Goal: Use online tool/utility: Utilize a website feature to perform a specific function

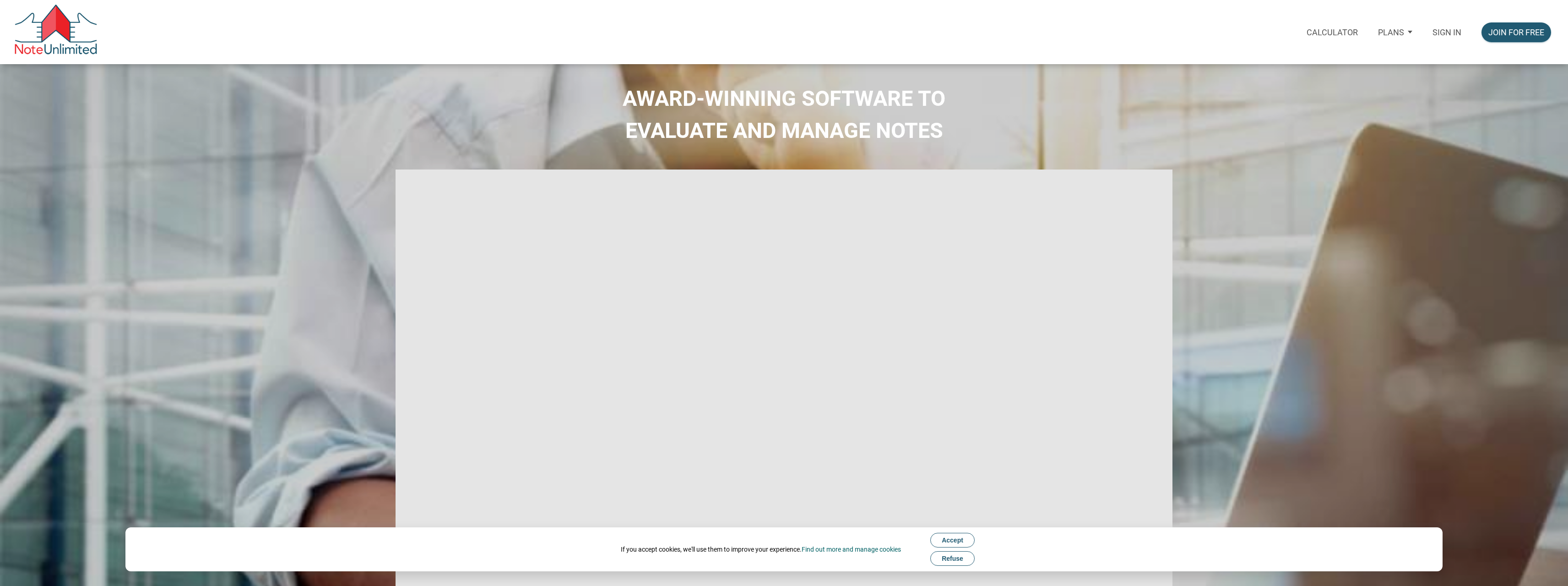
type input "Introduction to new features"
select select
click at [1454, 30] on p "Sign in" at bounding box center [1446, 32] width 29 height 10
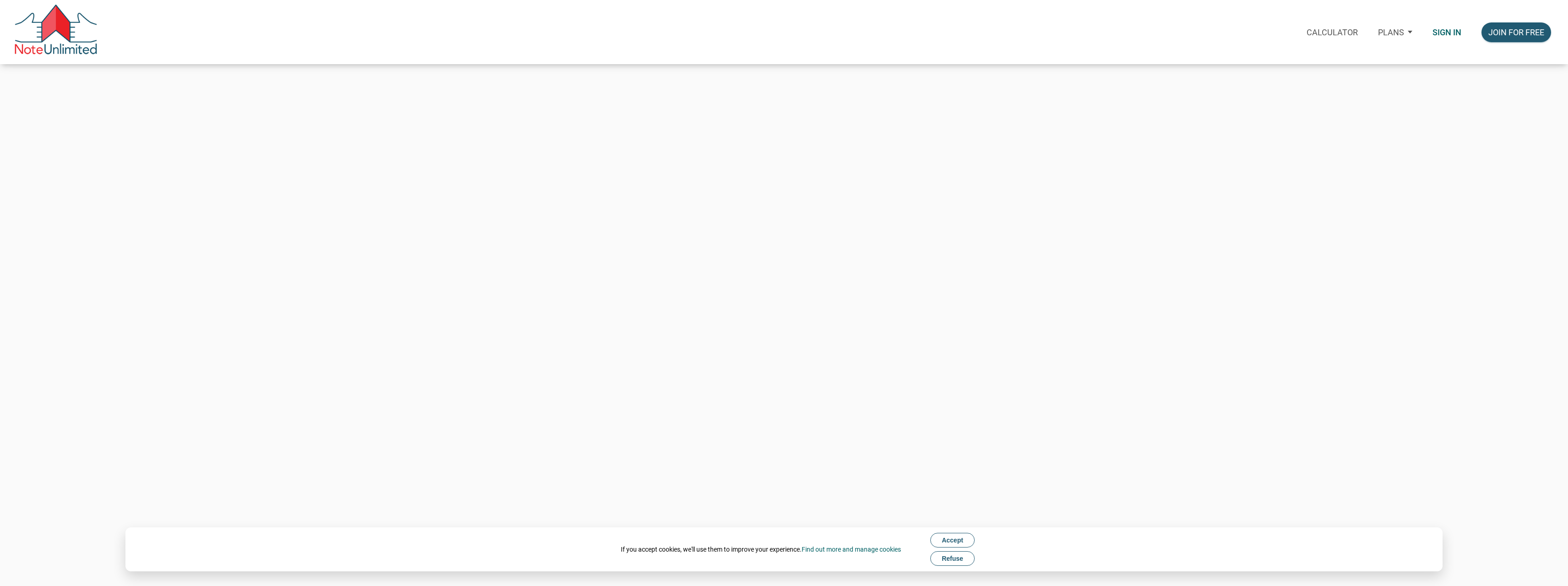
type input "[PERSON_NAME][EMAIL_ADDRESS][DOMAIN_NAME]"
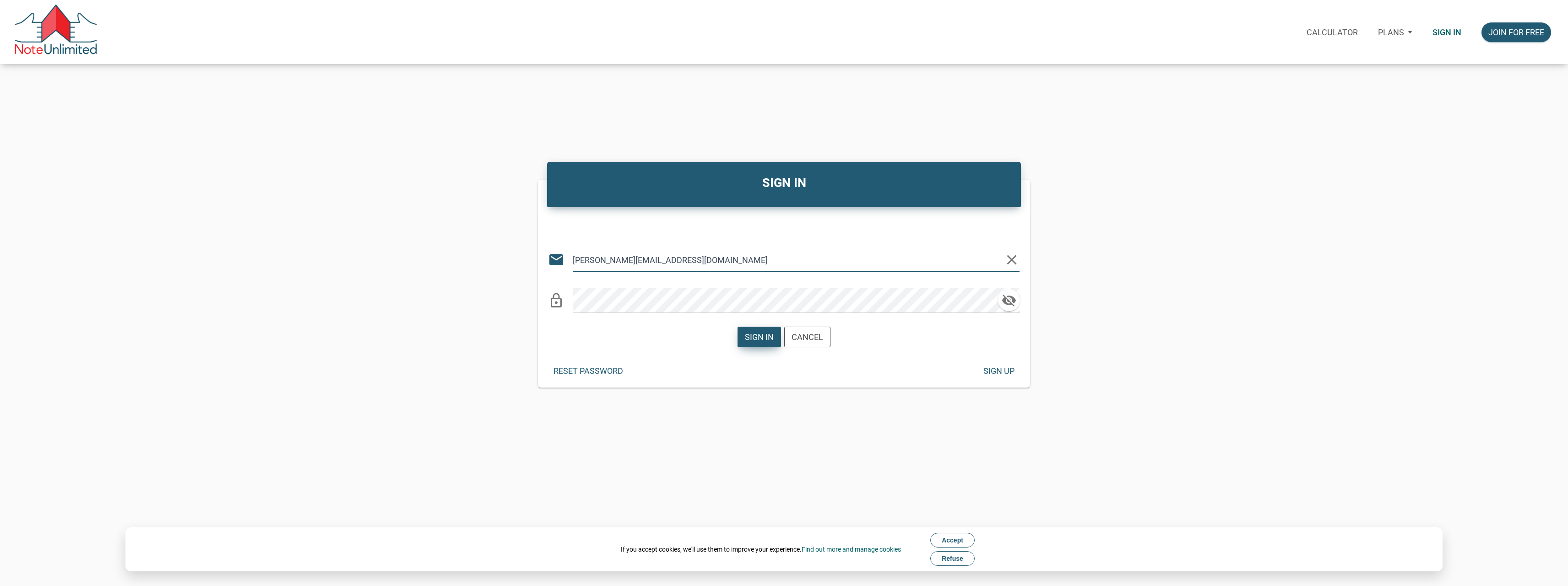
click at [758, 341] on div "Sign in" at bounding box center [759, 337] width 29 height 12
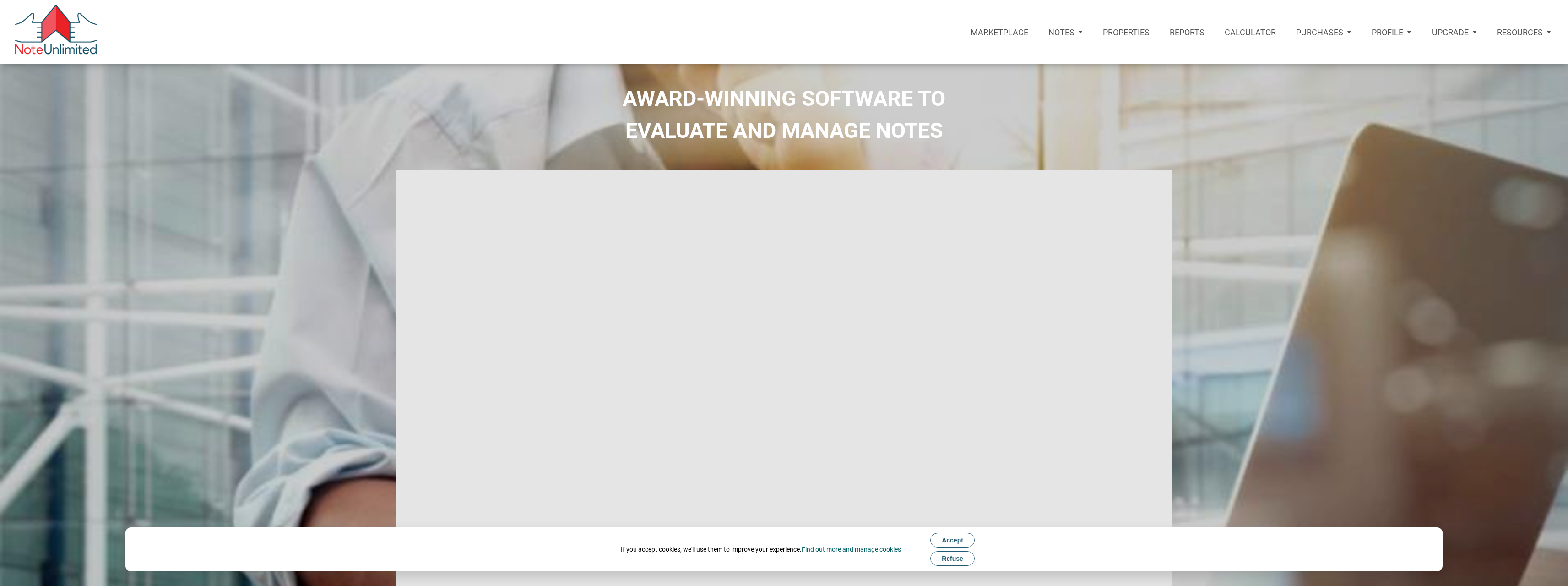
type input "Introduction to new features"
select select
click at [1251, 27] on p "Calculator" at bounding box center [1250, 32] width 51 height 10
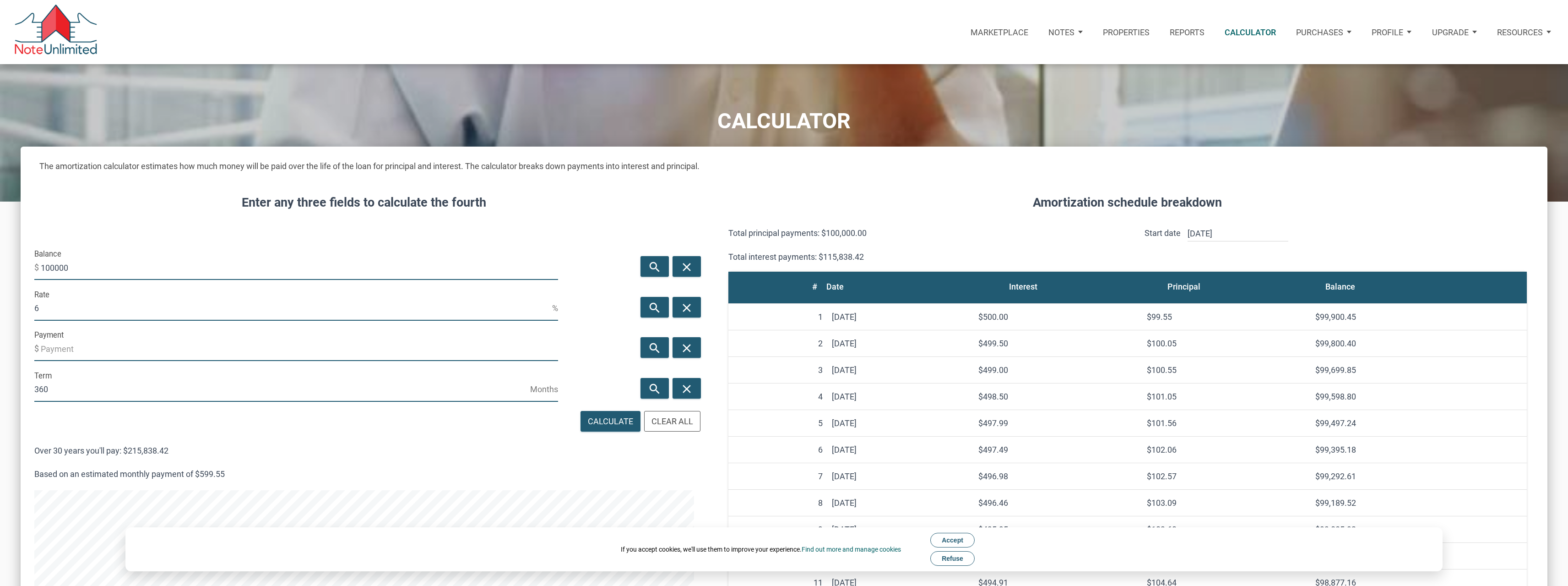
scroll to position [828, 1527]
drag, startPoint x: 89, startPoint y: 266, endPoint x: 8, endPoint y: 267, distance: 81.0
click at [8, 267] on div "CALCULATOR The amortization calculator estimates how much money will be paid ov…" at bounding box center [784, 518] width 1568 height 908
drag, startPoint x: 94, startPoint y: 258, endPoint x: 87, endPoint y: 263, distance: 8.6
click at [94, 258] on input "100000" at bounding box center [299, 267] width 517 height 25
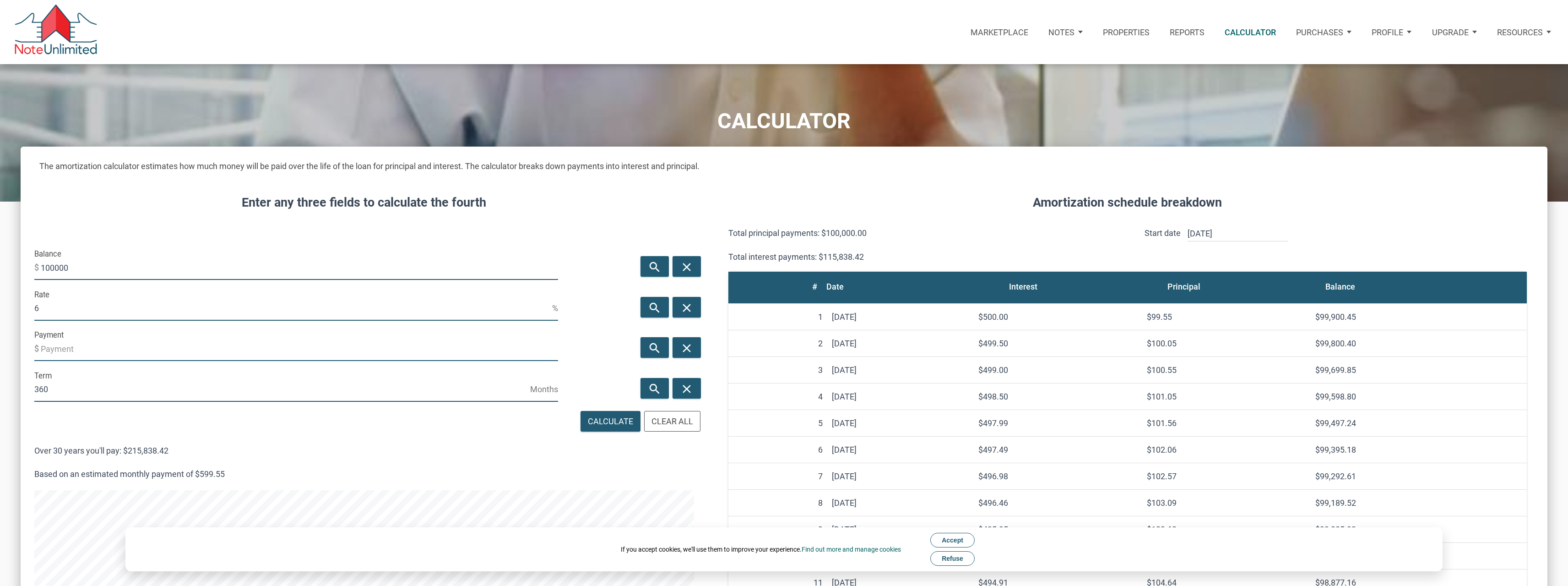
drag, startPoint x: 79, startPoint y: 266, endPoint x: 21, endPoint y: 270, distance: 58.1
click at [21, 270] on div "Enter any three fields to calculate the fourth Balance $ 100000 search close Ra…" at bounding box center [364, 576] width 687 height 792
type input "168000"
click at [110, 214] on div "Enter any three fields to calculate the fourth Balance $ 168000 search close Ra…" at bounding box center [364, 576] width 687 height 792
click at [62, 304] on input "6" at bounding box center [293, 308] width 518 height 25
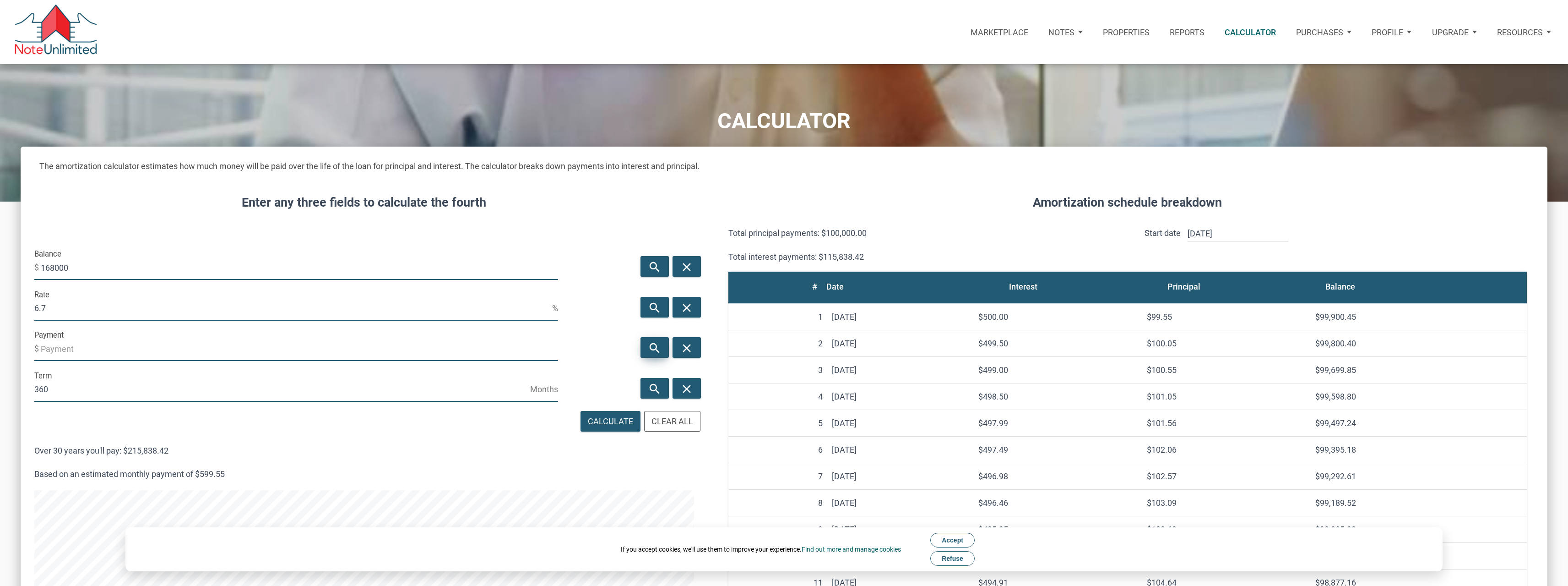
type input "6.7"
click at [651, 348] on icon "search" at bounding box center [655, 348] width 11 height 14
type input "-1084.07"
click at [551, 224] on div "Enter any three fields to calculate the fourth Balance $ 168000 search close Ra…" at bounding box center [364, 576] width 687 height 792
click at [57, 267] on input "168000" at bounding box center [299, 267] width 517 height 25
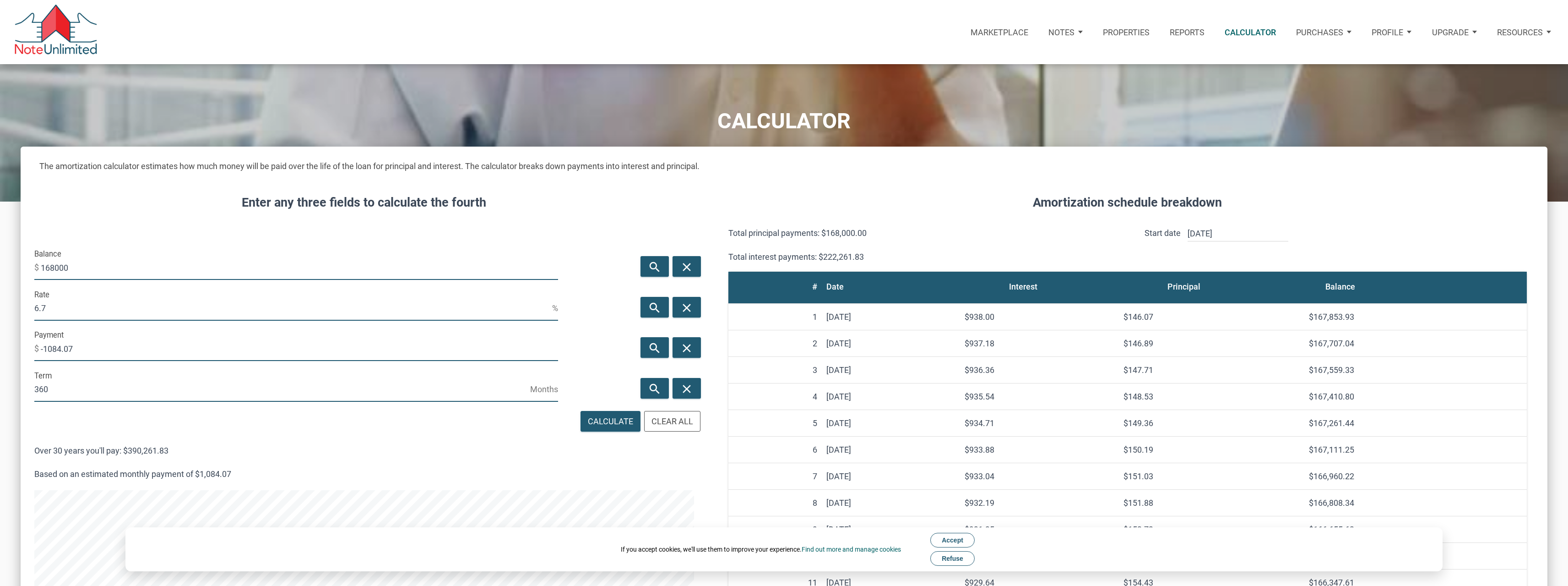
click at [57, 267] on input "168000" at bounding box center [299, 267] width 517 height 25
click at [80, 269] on input "168000" at bounding box center [299, 267] width 517 height 25
click at [57, 270] on input "168000" at bounding box center [299, 267] width 517 height 25
click at [107, 269] on input "168000" at bounding box center [299, 267] width 517 height 25
click at [66, 267] on input "168000" at bounding box center [299, 267] width 517 height 25
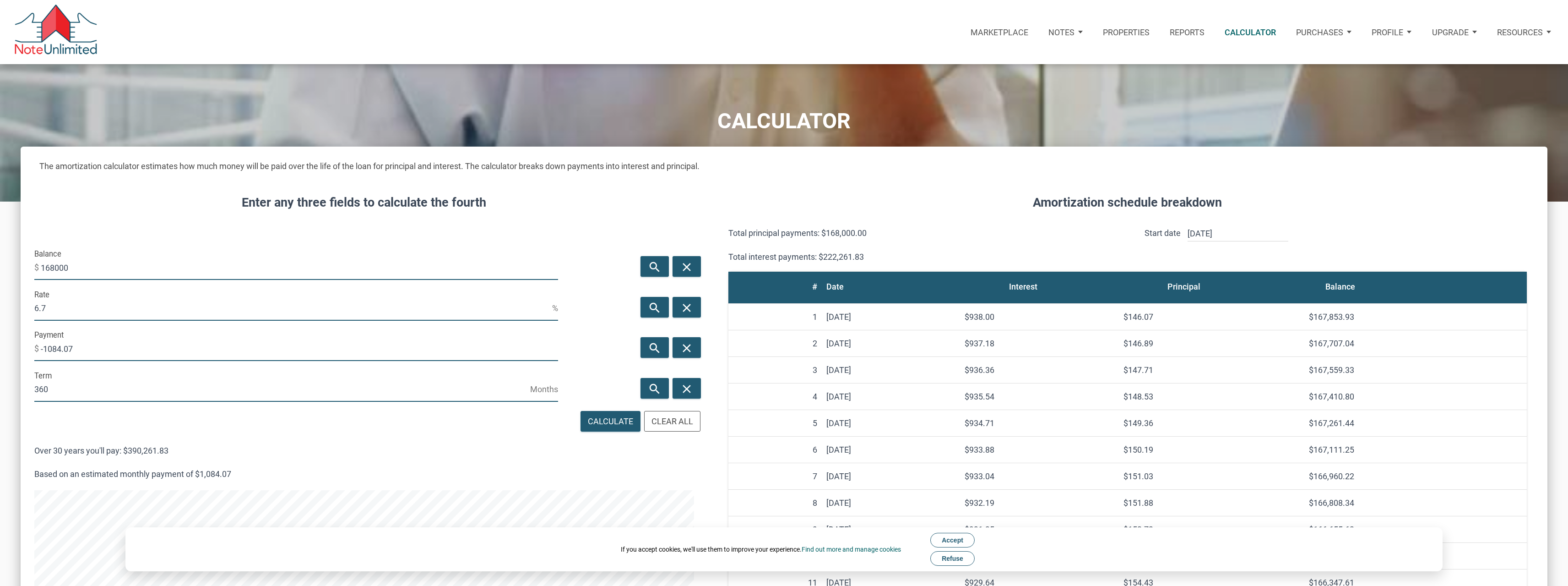
click at [66, 267] on input "168000" at bounding box center [299, 267] width 517 height 25
click at [83, 267] on input "168000" at bounding box center [299, 267] width 517 height 25
click at [77, 349] on input "-1084.07" at bounding box center [299, 348] width 517 height 25
click at [77, 348] on input "-1084.07" at bounding box center [299, 348] width 517 height 25
drag, startPoint x: 77, startPoint y: 348, endPoint x: 29, endPoint y: 352, distance: 48.2
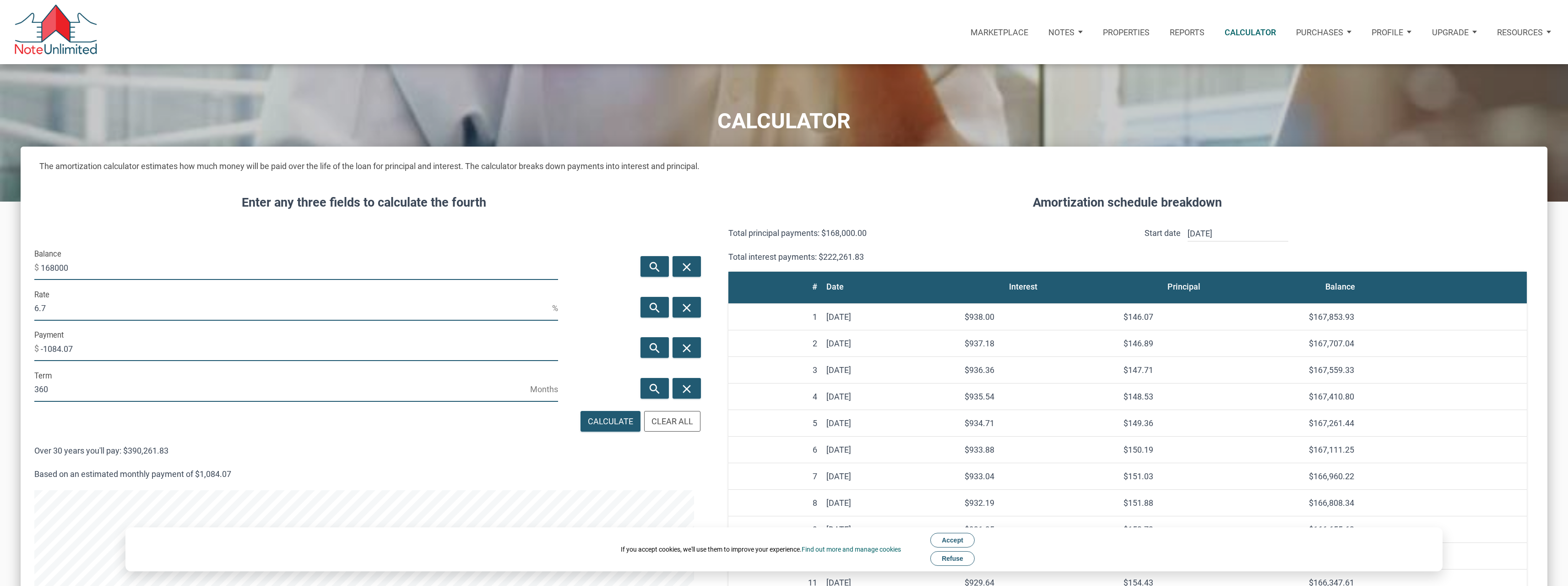
click at [29, 352] on div "Payment $ -1084.07" at bounding box center [296, 348] width 544 height 41
click at [135, 353] on input "-1084.07" at bounding box center [299, 348] width 517 height 25
click at [58, 313] on input "6.7" at bounding box center [293, 308] width 518 height 25
click at [55, 310] on input "6.7" at bounding box center [293, 308] width 518 height 25
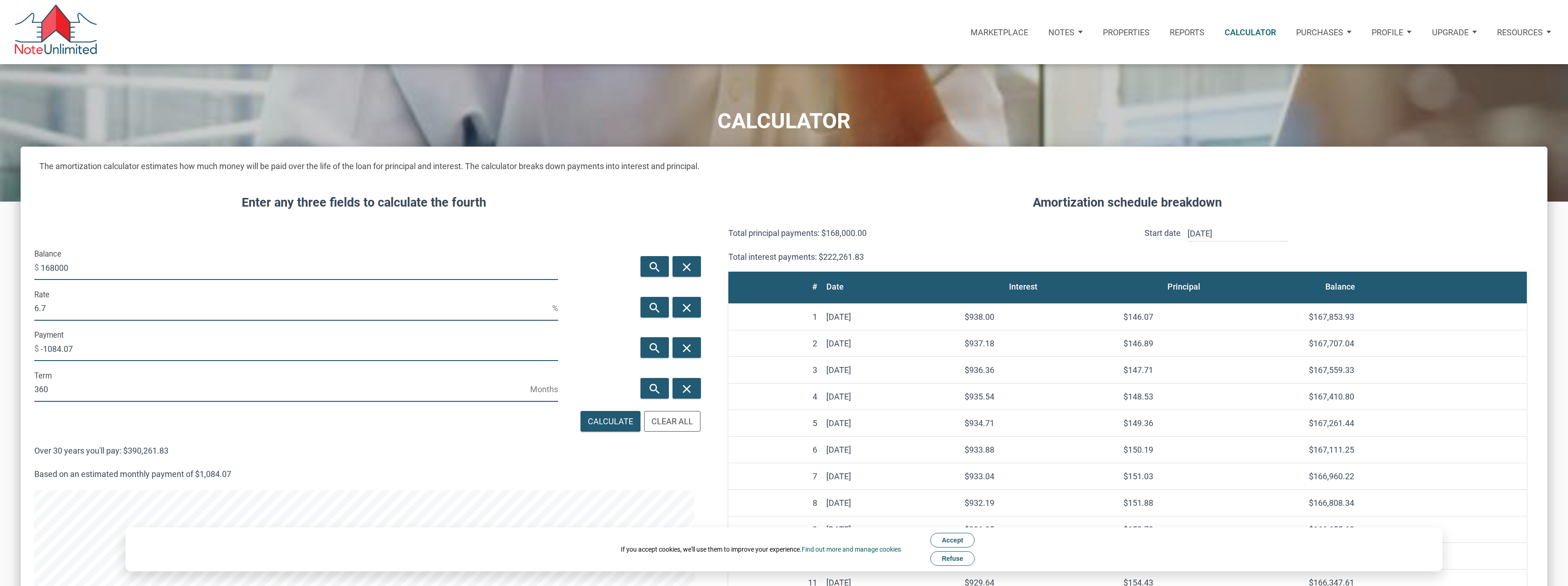
click at [55, 310] on input "6.7" at bounding box center [293, 308] width 518 height 25
click at [55, 308] on input "6.7" at bounding box center [293, 308] width 518 height 25
click at [43, 308] on input "6.7" at bounding box center [293, 308] width 518 height 25
drag, startPoint x: 47, startPoint y: 308, endPoint x: 29, endPoint y: 306, distance: 18.1
click at [29, 306] on div "Rate 6.7 %" at bounding box center [296, 307] width 544 height 41
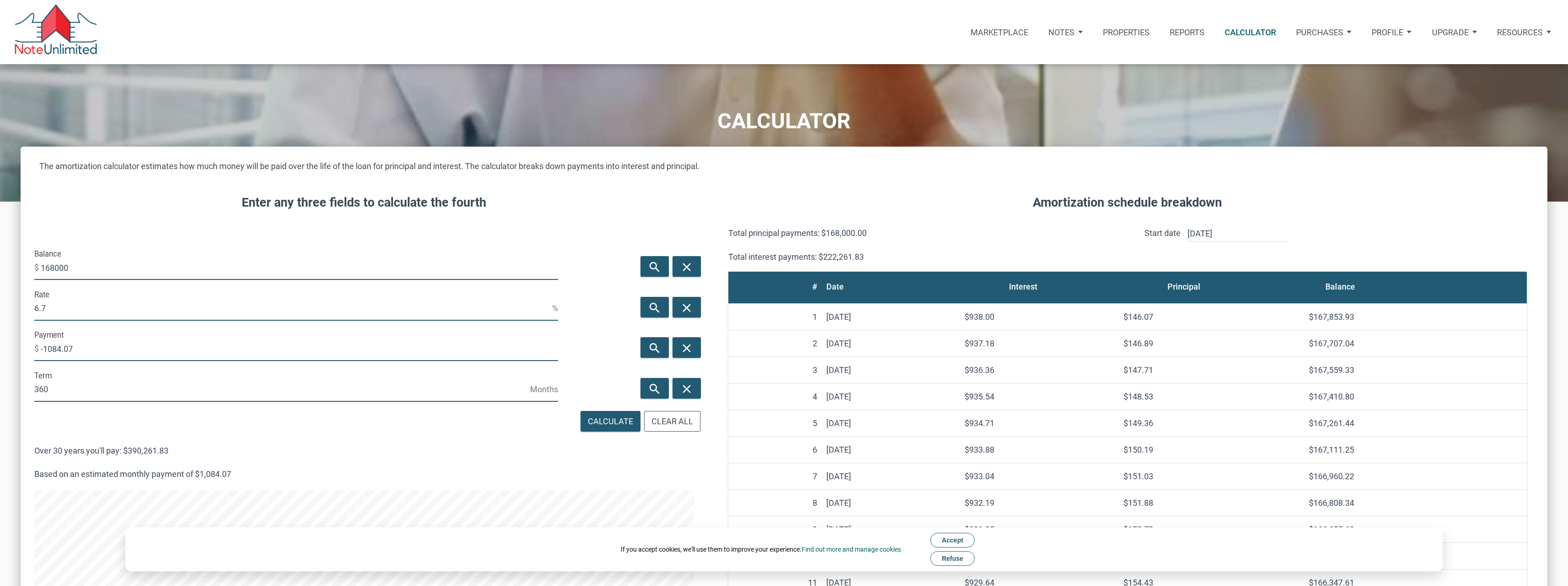
click at [65, 306] on input "6.7" at bounding box center [293, 308] width 518 height 25
drag, startPoint x: 43, startPoint y: 308, endPoint x: 27, endPoint y: 308, distance: 16.0
click at [27, 308] on div "Rate 6.7 %" at bounding box center [296, 307] width 544 height 41
click at [66, 309] on input "6.7" at bounding box center [293, 308] width 518 height 25
drag, startPoint x: 46, startPoint y: 308, endPoint x: 19, endPoint y: 306, distance: 27.1
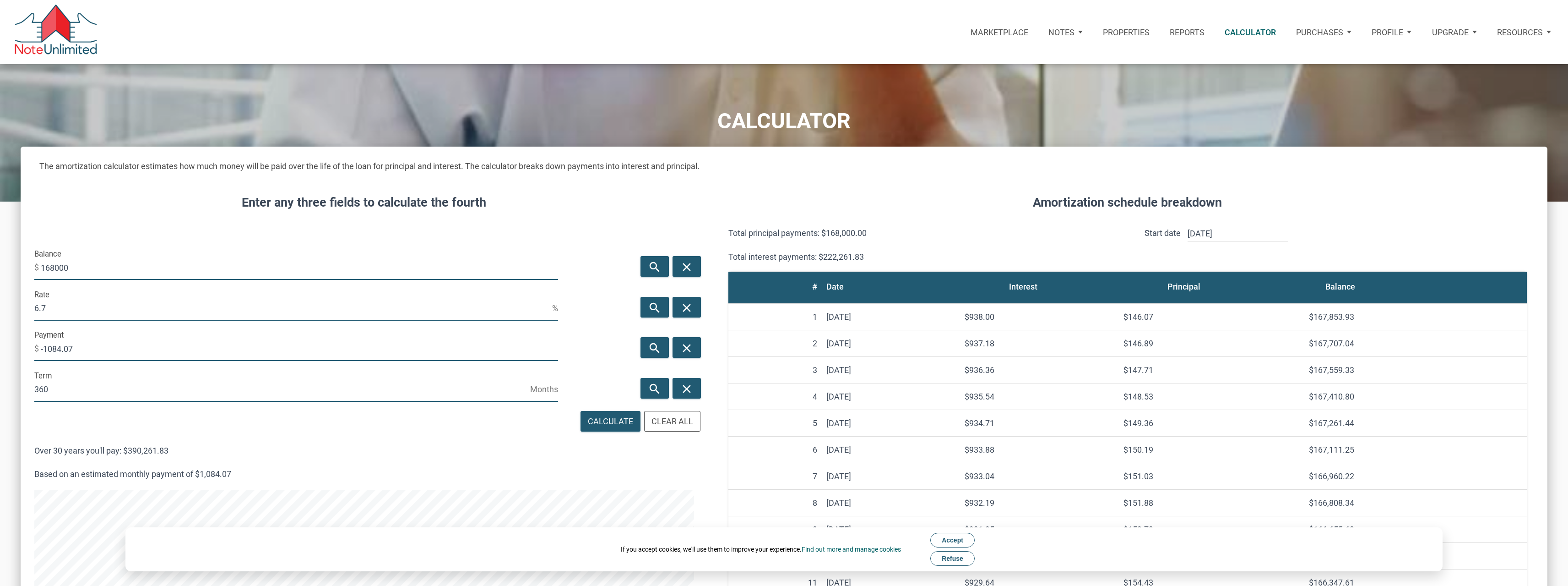
click at [21, 306] on div "Enter any three fields to calculate the fourth Balance $ 168000 search close Ra…" at bounding box center [364, 576] width 687 height 792
click at [50, 306] on input "6.7" at bounding box center [293, 308] width 518 height 25
drag, startPoint x: 49, startPoint y: 308, endPoint x: 27, endPoint y: 308, distance: 22.0
click at [27, 308] on div "Rate 6.7 %" at bounding box center [296, 307] width 544 height 41
click at [61, 309] on input "6.7" at bounding box center [293, 308] width 518 height 25
